Goal: Transaction & Acquisition: Subscribe to service/newsletter

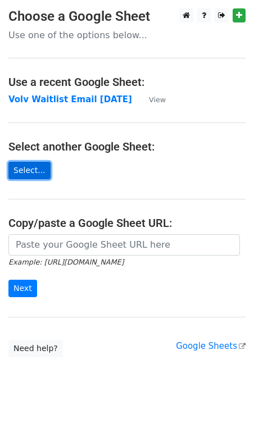
click at [27, 167] on link "Select..." at bounding box center [29, 170] width 42 height 17
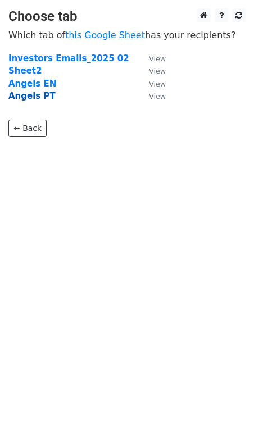
click at [39, 95] on strong "Angels PT" at bounding box center [31, 96] width 47 height 10
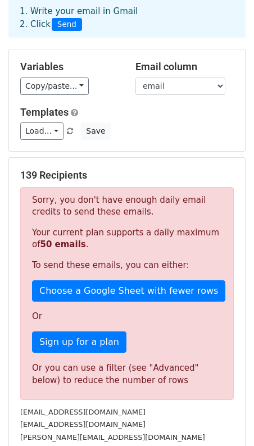
scroll to position [64, 0]
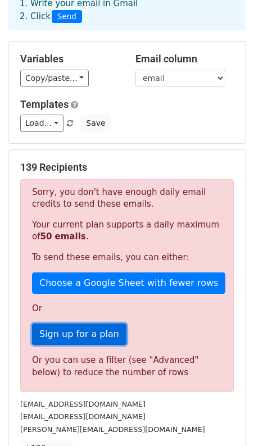
click at [61, 324] on link "Sign up for a plan" at bounding box center [79, 334] width 94 height 21
